Goal: Task Accomplishment & Management: Use online tool/utility

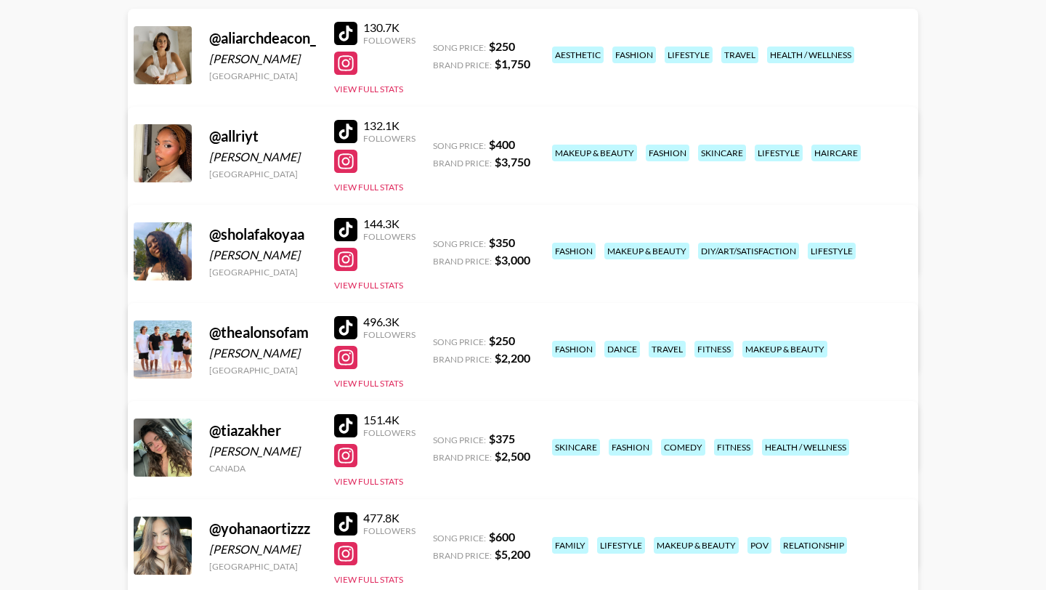
scroll to position [212, 0]
click at [344, 128] on div at bounding box center [345, 131] width 23 height 23
click at [354, 524] on div at bounding box center [345, 523] width 23 height 23
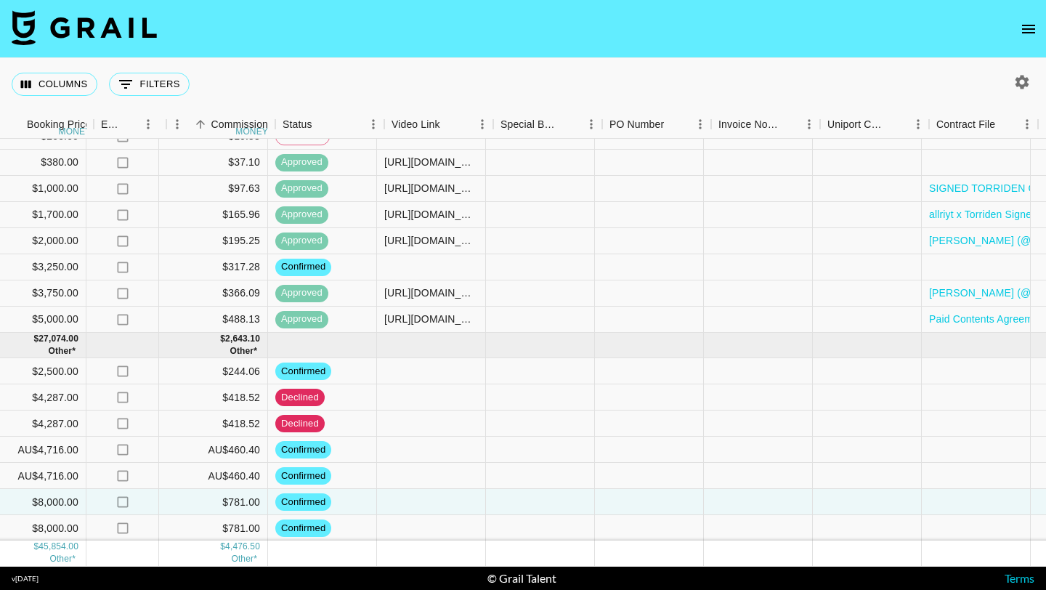
scroll to position [84, 1180]
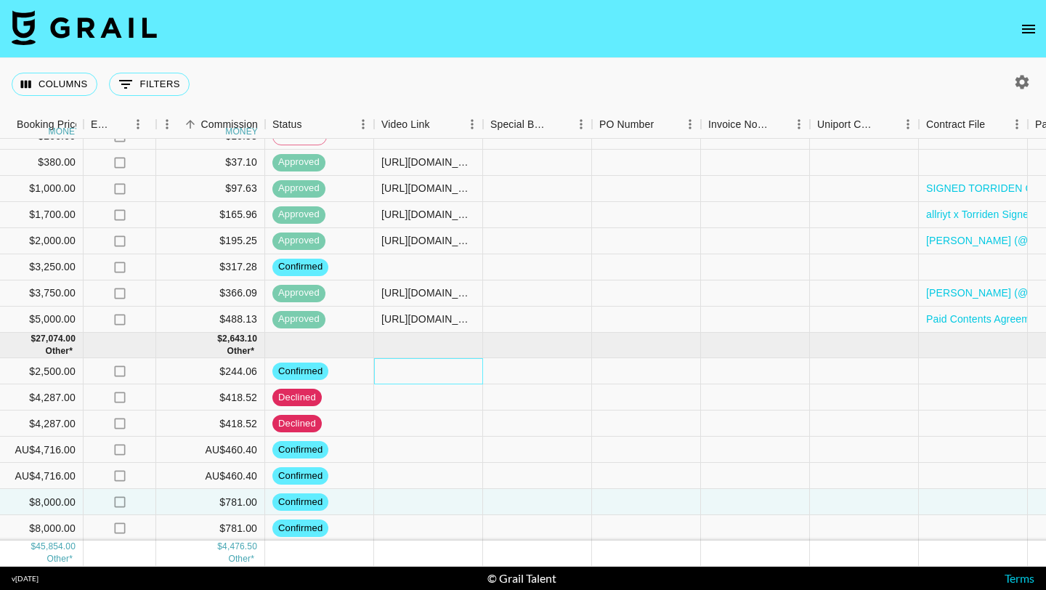
click at [420, 372] on div at bounding box center [428, 371] width 109 height 26
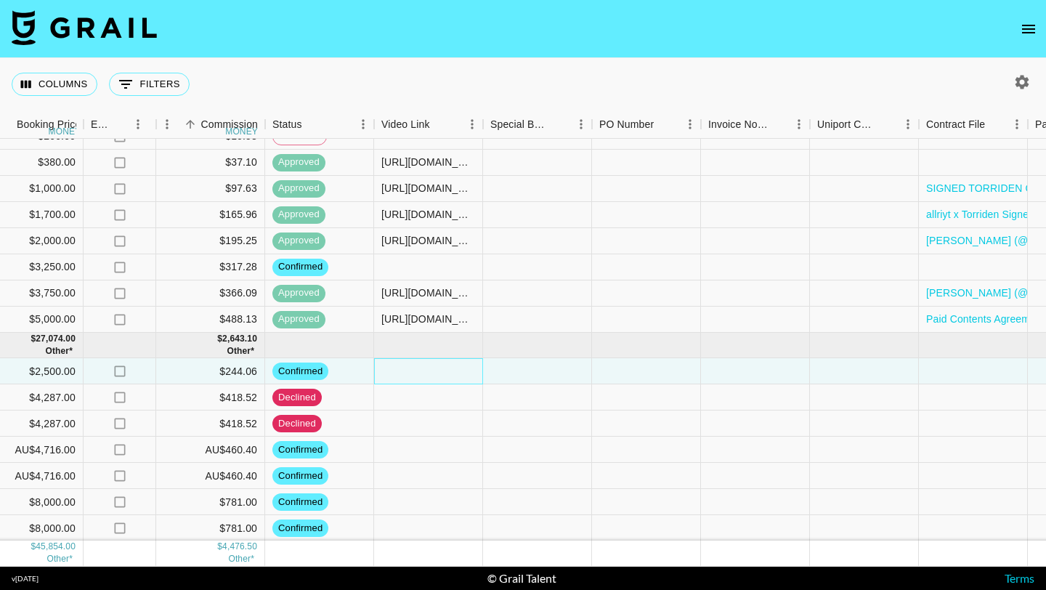
click at [431, 369] on div at bounding box center [428, 371] width 109 height 26
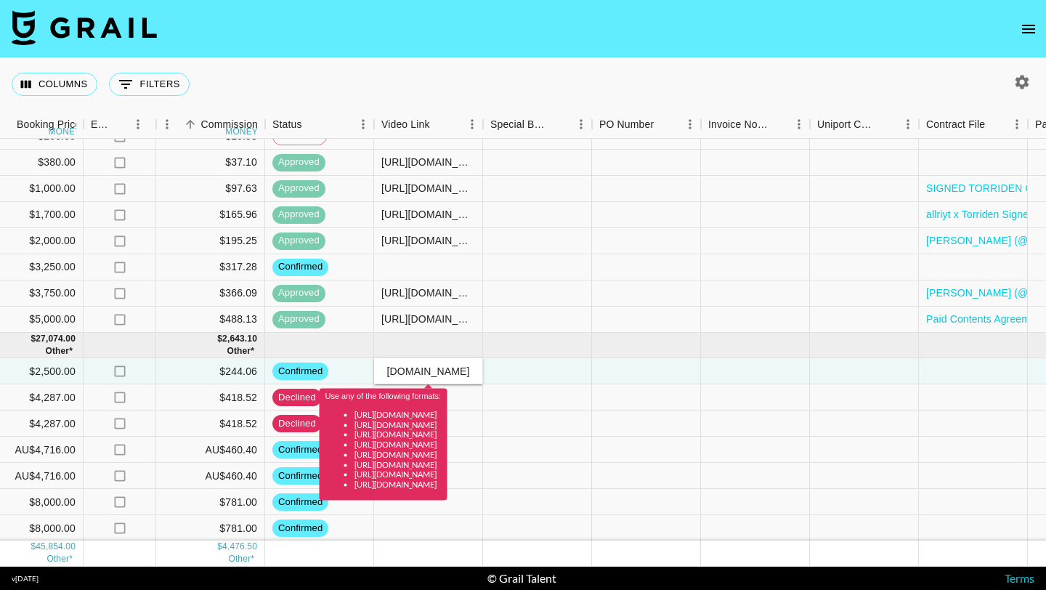
type input "https://www.tiktok.com/@allriyt"
click at [549, 366] on div at bounding box center [537, 371] width 109 height 26
click at [604, 442] on div at bounding box center [646, 449] width 109 height 26
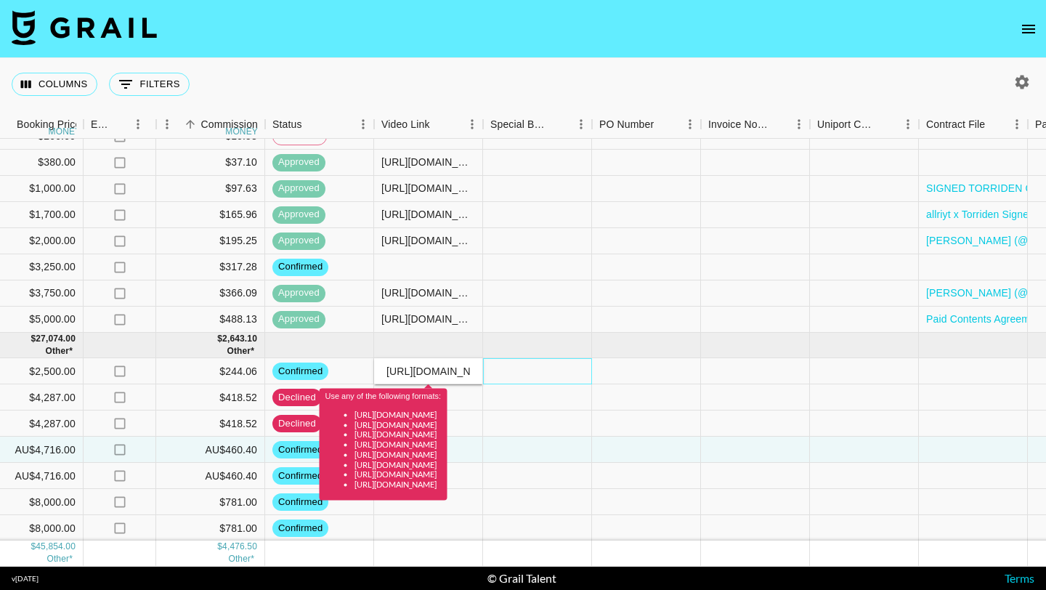
click at [536, 368] on div at bounding box center [537, 371] width 109 height 26
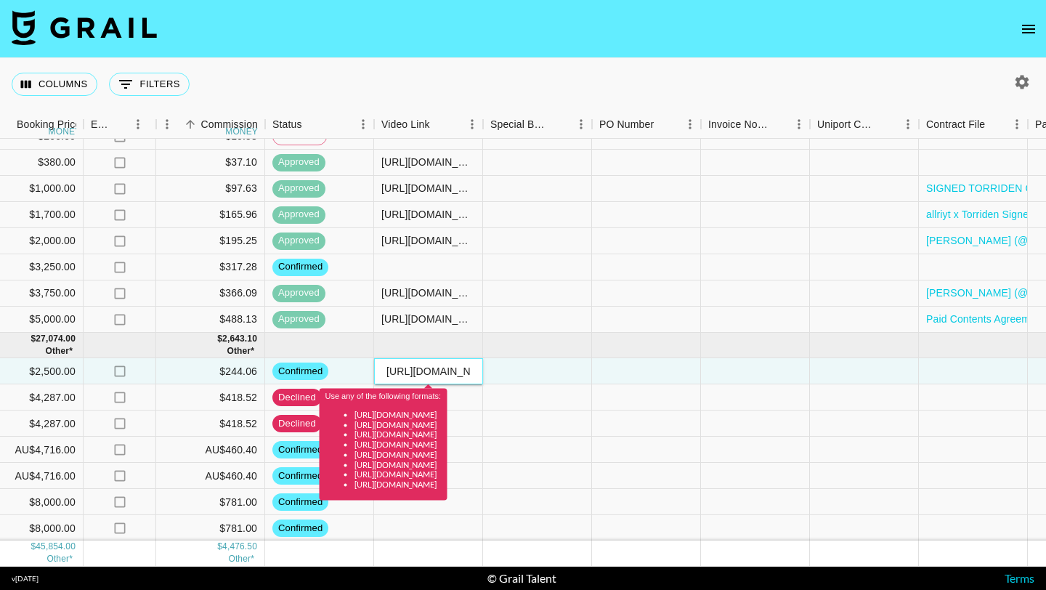
click at [441, 371] on input "https://www.tiktok.com/@allriyt" at bounding box center [428, 371] width 107 height 12
drag, startPoint x: 387, startPoint y: 370, endPoint x: 550, endPoint y: 381, distance: 163.1
click at [550, 381] on div "8qEVSjGUdNkKSfHdUXcS rechfWzSghZGxdRPR allriyt juliana.moreno@grail-talent.com …" at bounding box center [116, 371] width 2593 height 26
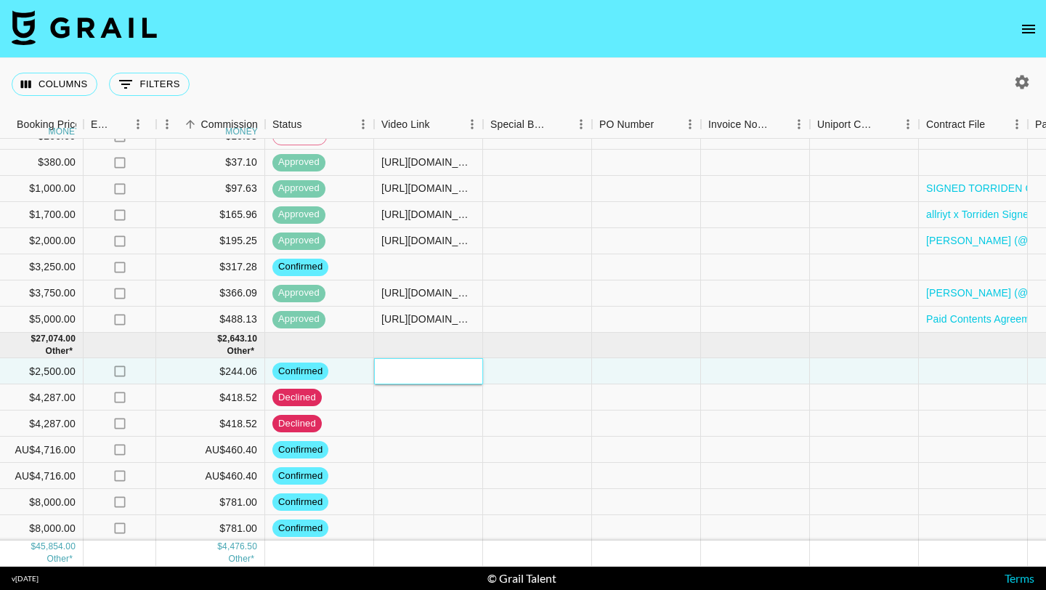
paste input "https://www.tiktok.com/@allriyt/video/7543379784227769655"
type input "https://www.tiktok.com/@allriyt/video/7543379784227769655"
click at [386, 434] on div at bounding box center [428, 423] width 109 height 26
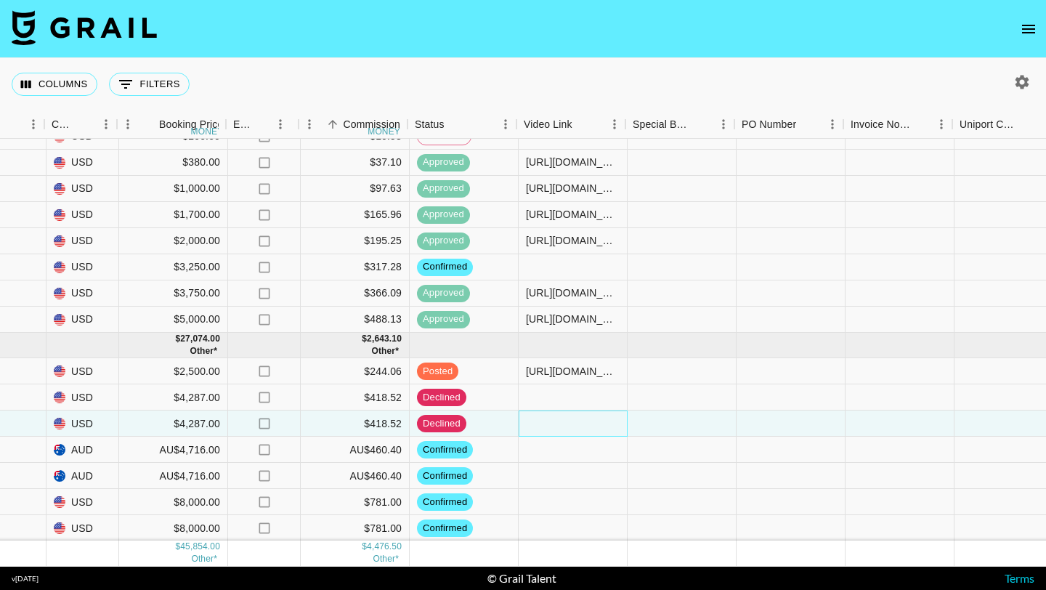
scroll to position [84, 1038]
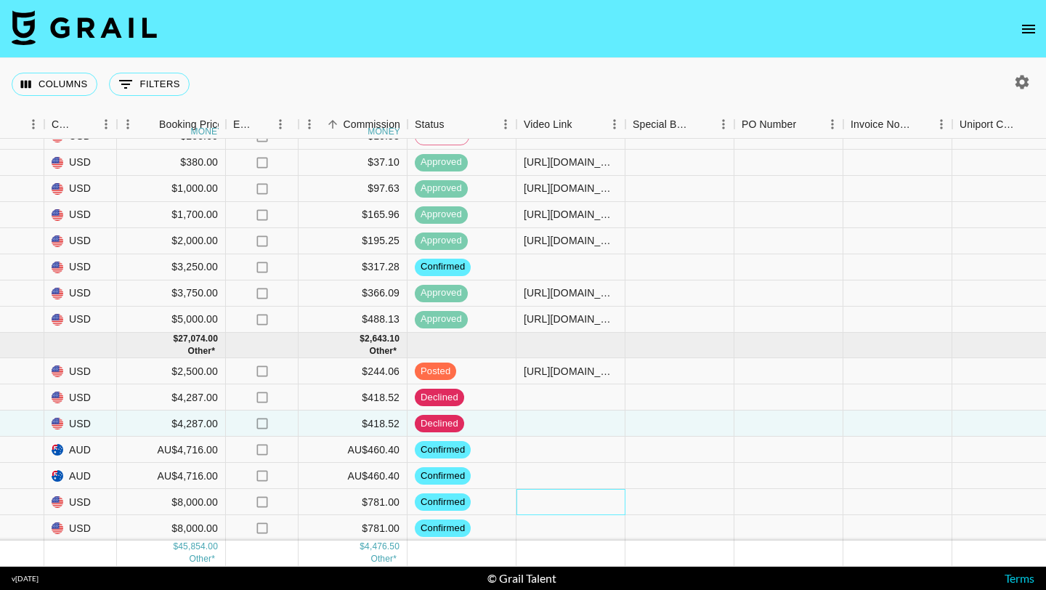
click at [577, 504] on div at bounding box center [570, 502] width 109 height 26
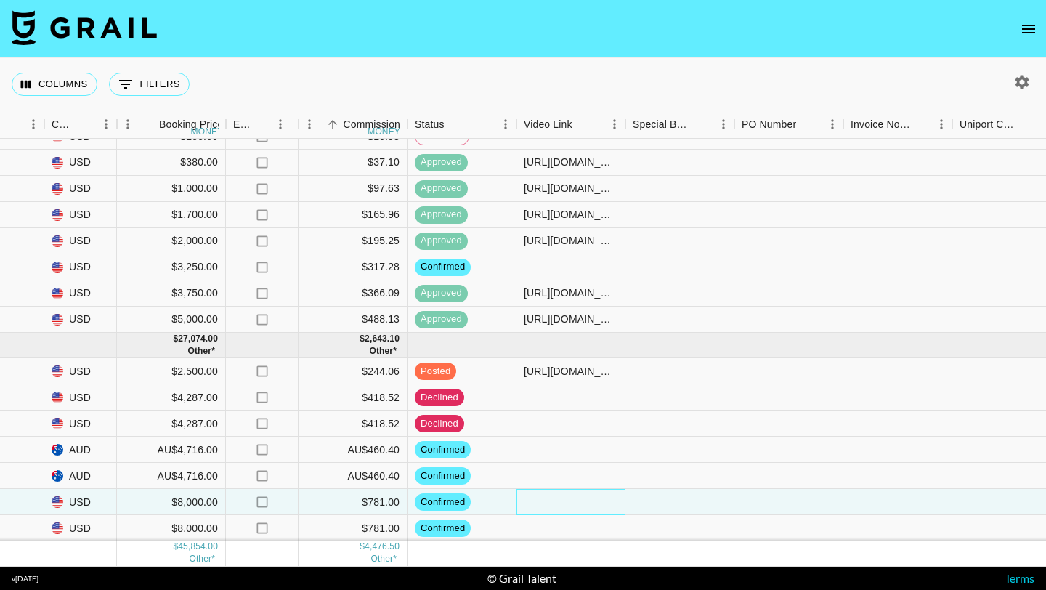
click at [568, 503] on div at bounding box center [570, 502] width 109 height 26
type input "https://www.tiktok.com/@yohanaortizzz/video/7543341752795532575"
click at [696, 492] on div at bounding box center [679, 502] width 109 height 26
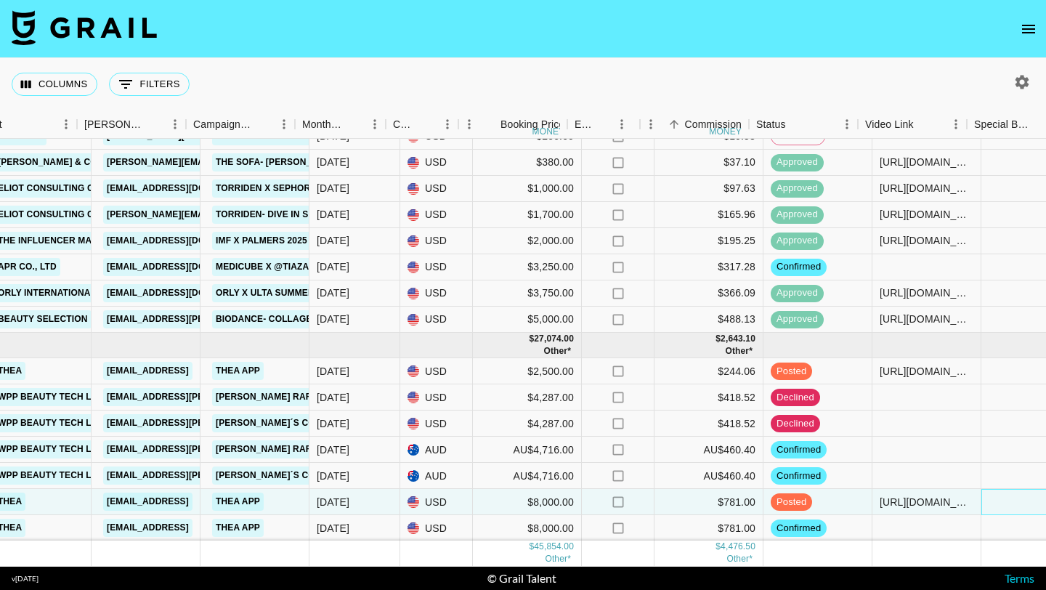
scroll to position [84, 680]
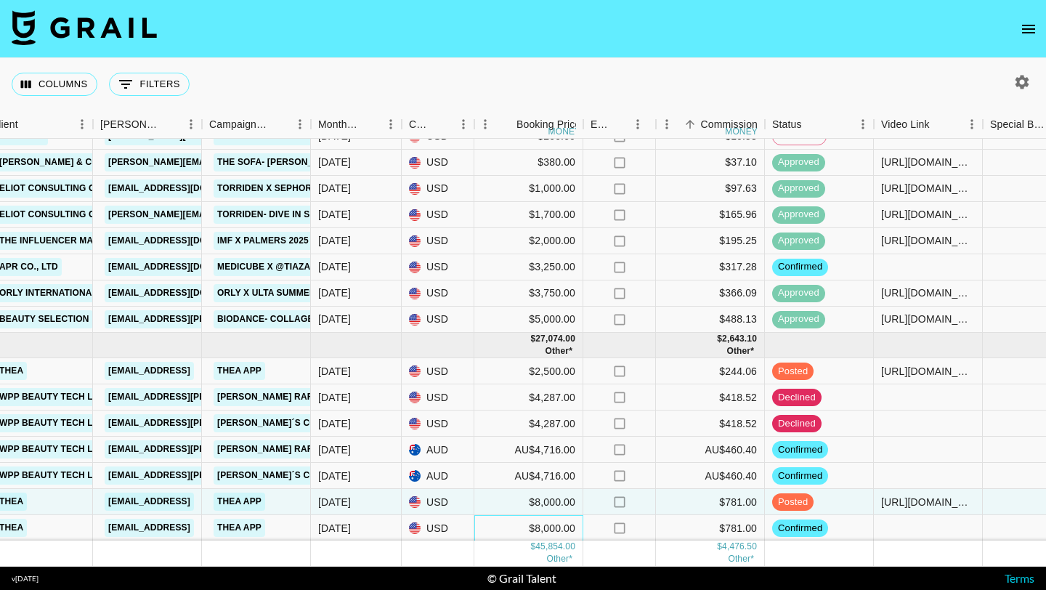
click at [552, 528] on div "$8,000.00" at bounding box center [528, 528] width 109 height 26
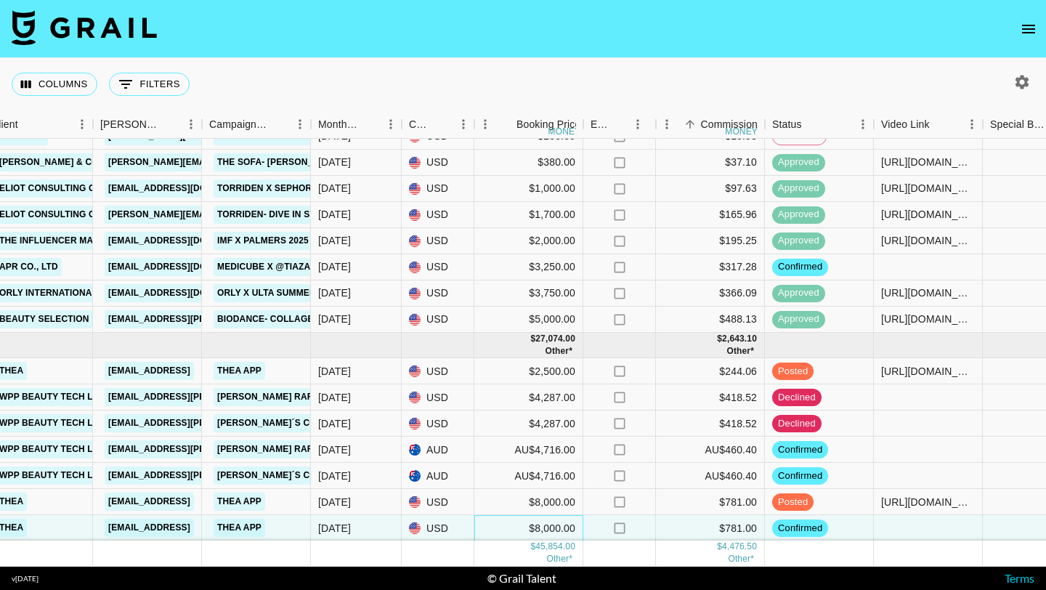
click at [533, 527] on div "$8,000.00" at bounding box center [528, 528] width 109 height 26
drag, startPoint x: 512, startPoint y: 526, endPoint x: 476, endPoint y: 526, distance: 35.6
click at [476, 526] on input "8000" at bounding box center [528, 528] width 107 height 12
type input "4000"
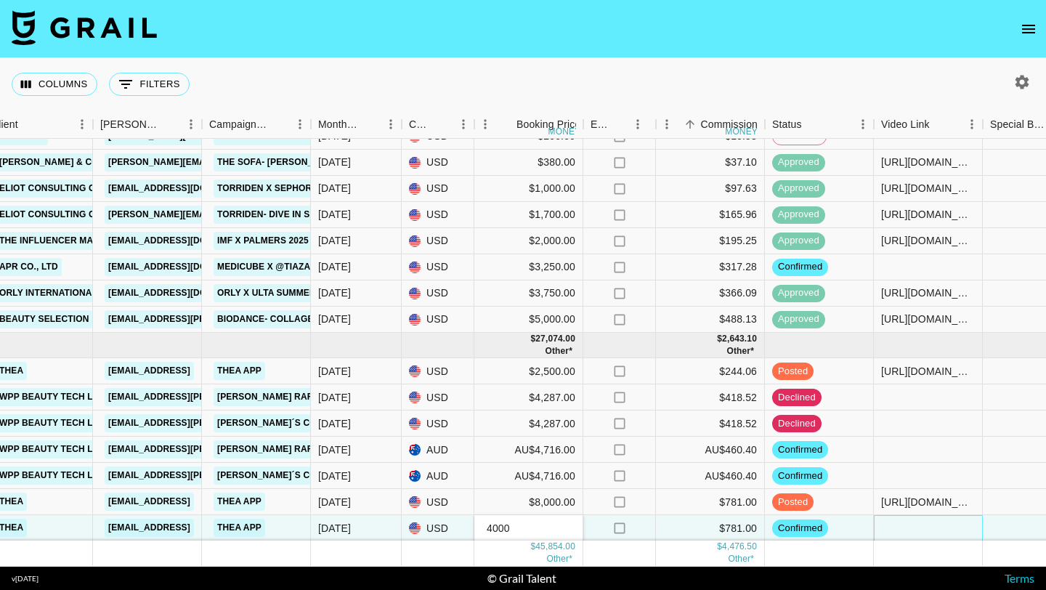
click at [884, 527] on div at bounding box center [928, 528] width 109 height 26
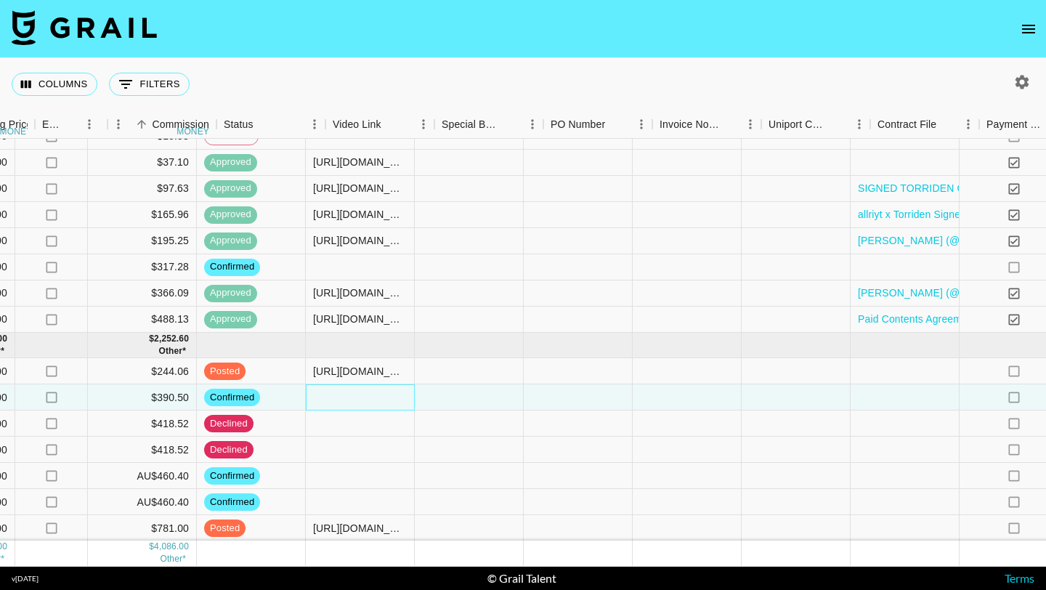
scroll to position [84, 1257]
